Goal: Transaction & Acquisition: Purchase product/service

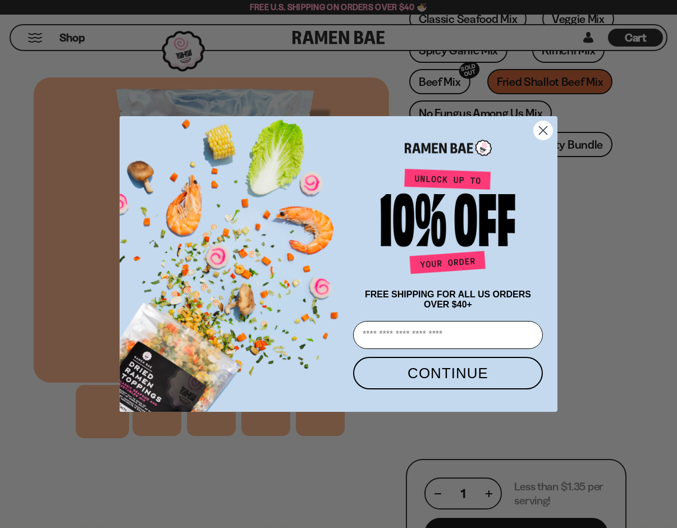
scroll to position [310, 0]
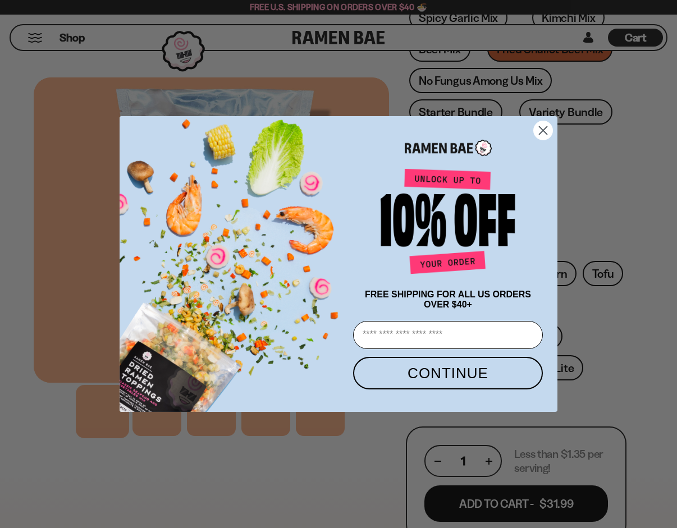
click at [541, 127] on circle "Close dialog" at bounding box center [543, 130] width 19 height 19
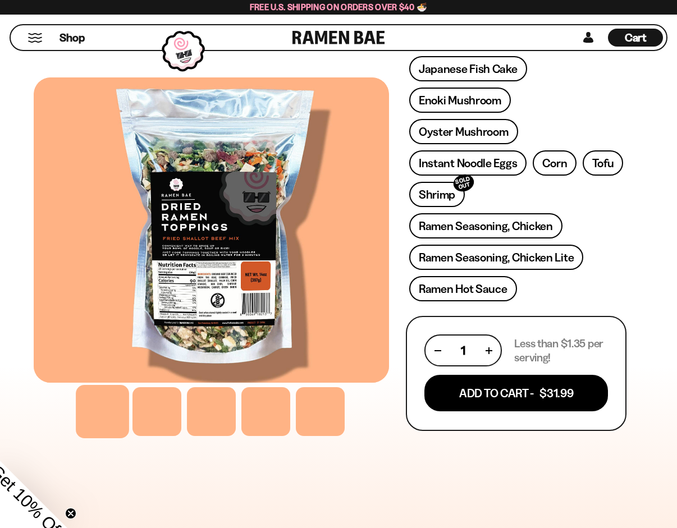
scroll to position [392, 0]
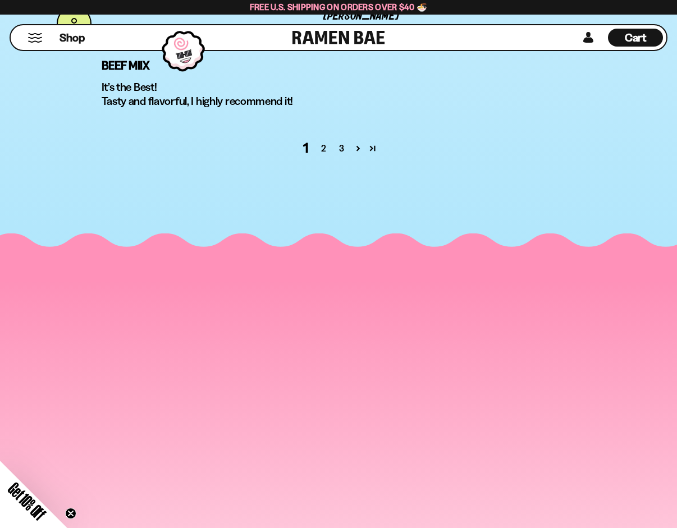
scroll to position [4771, 0]
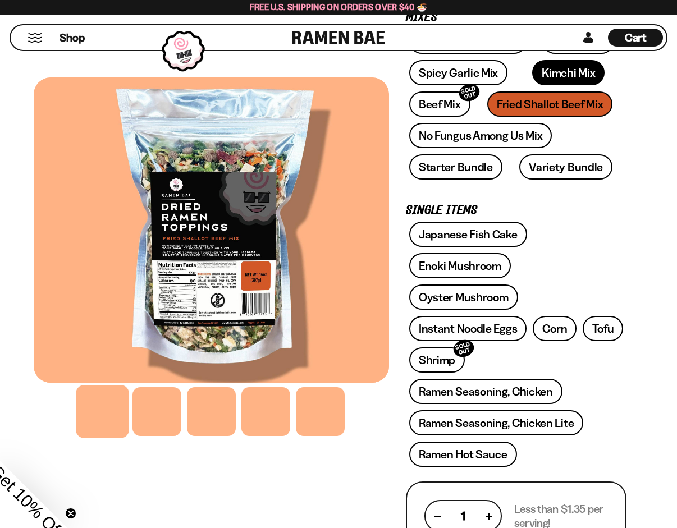
scroll to position [257, 0]
